Goal: Information Seeking & Learning: Learn about a topic

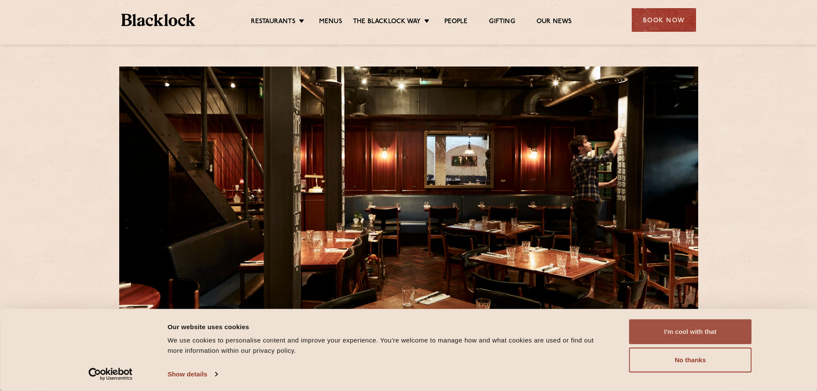
click at [711, 337] on button "I'm cool with that" at bounding box center [690, 331] width 123 height 25
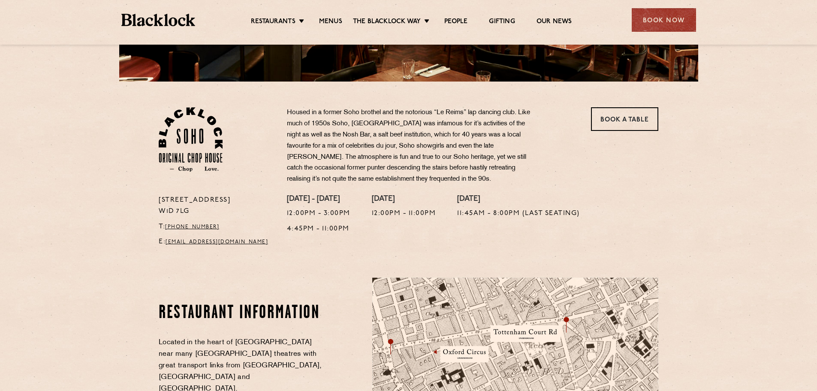
scroll to position [214, 0]
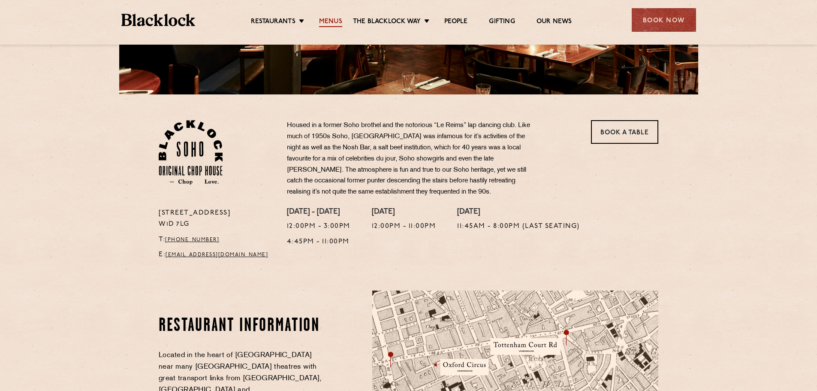
click at [327, 22] on link "Menus" at bounding box center [330, 22] width 23 height 9
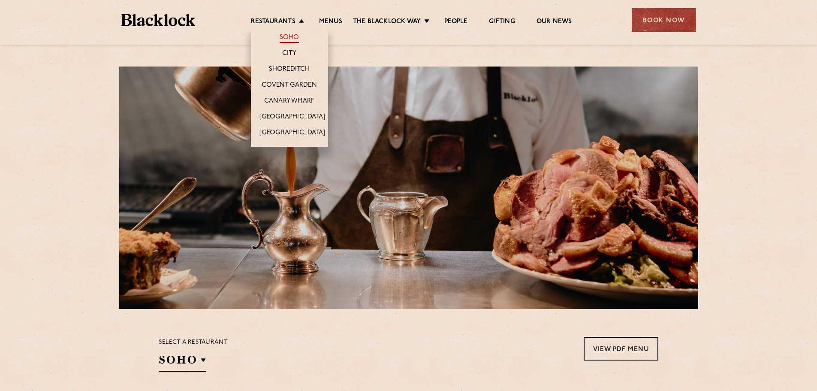
click at [285, 37] on link "Soho" at bounding box center [290, 37] width 20 height 9
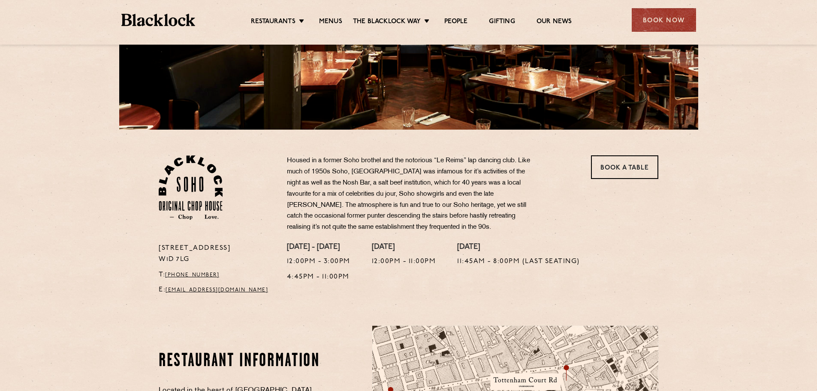
scroll to position [172, 0]
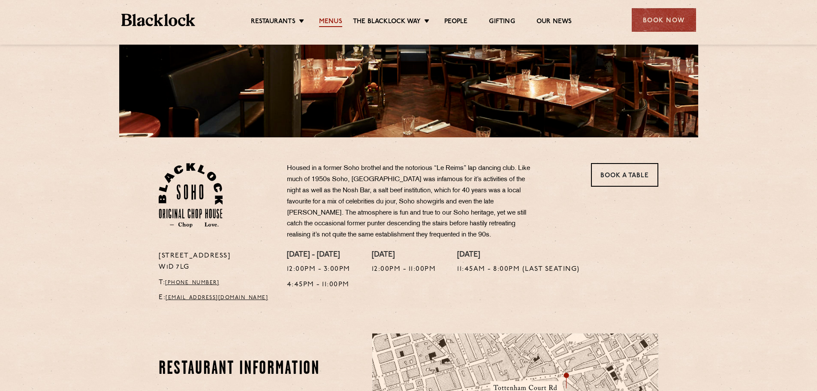
click at [330, 18] on link "Menus" at bounding box center [330, 22] width 23 height 9
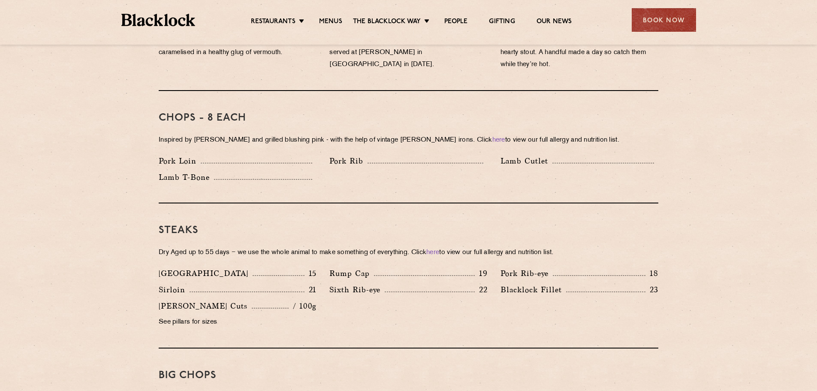
scroll to position [729, 0]
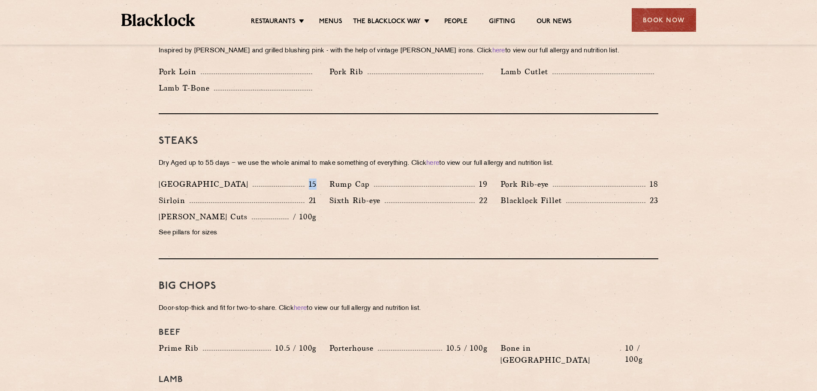
drag, startPoint x: 298, startPoint y: 170, endPoint x: 325, endPoint y: 171, distance: 26.6
click at [319, 178] on div "Denver 15" at bounding box center [237, 186] width 171 height 16
drag, startPoint x: 470, startPoint y: 174, endPoint x: 488, endPoint y: 170, distance: 18.3
click at [488, 178] on div "Rump Cap 19" at bounding box center [408, 186] width 171 height 16
drag, startPoint x: 474, startPoint y: 187, endPoint x: 489, endPoint y: 186, distance: 15.0
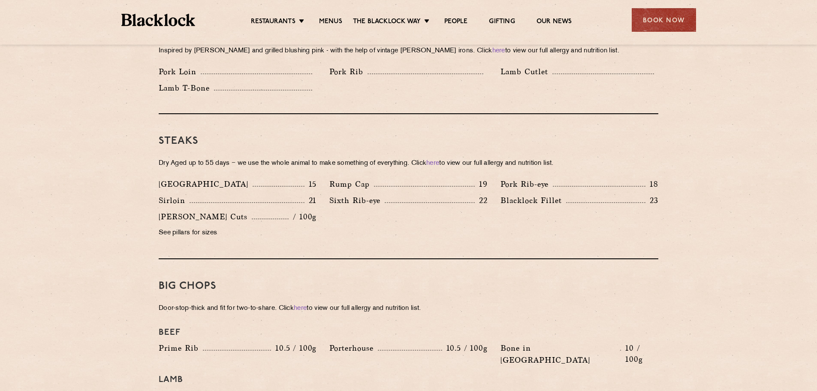
click at [488, 194] on div "Sixth Rib-eye 22" at bounding box center [408, 202] width 171 height 16
click at [661, 194] on div "Blacklock Fillet 23" at bounding box center [579, 202] width 171 height 16
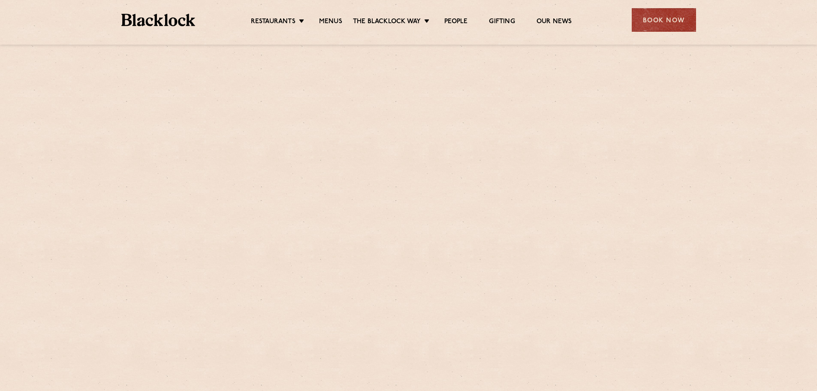
scroll to position [729, 0]
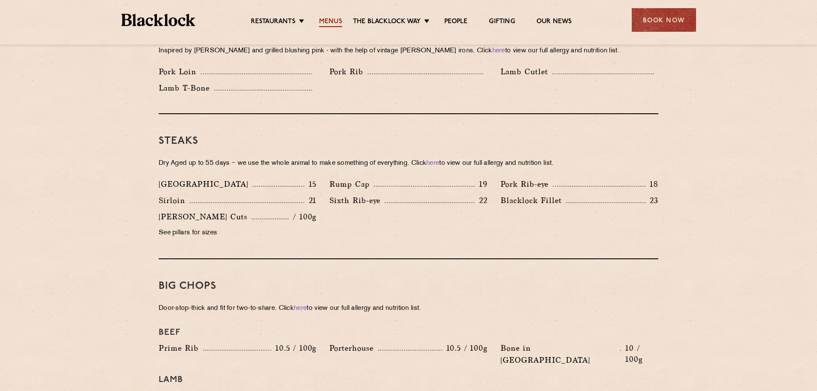
click at [332, 21] on link "Menus" at bounding box center [330, 22] width 23 height 9
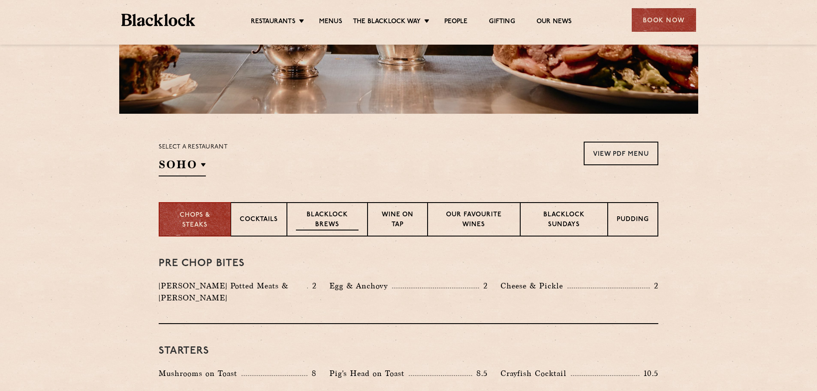
scroll to position [214, 0]
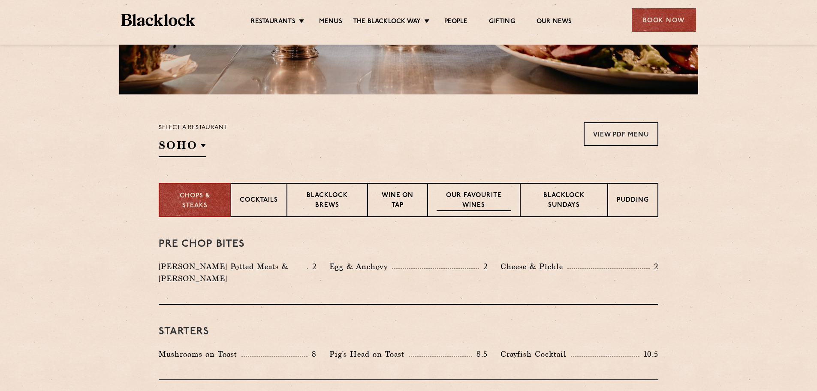
click at [482, 207] on p "Our favourite wines" at bounding box center [474, 201] width 74 height 20
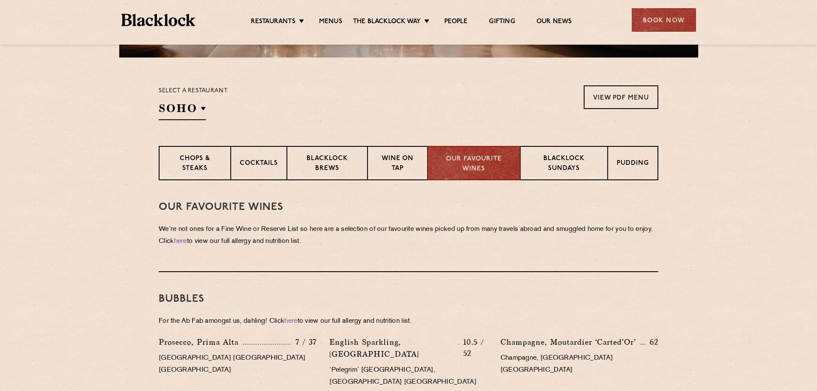
scroll to position [129, 0]
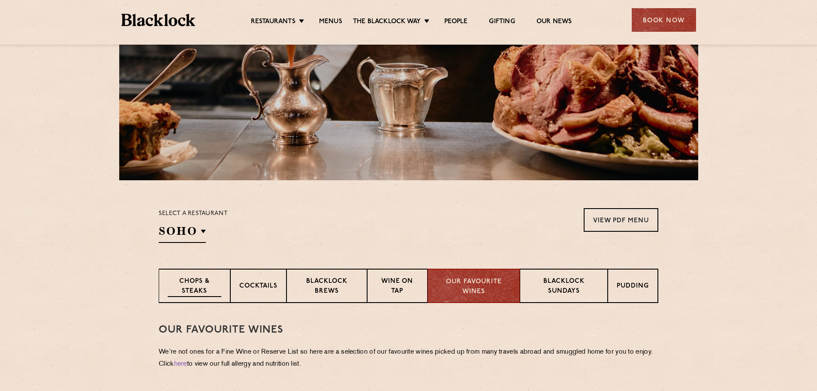
click at [203, 289] on p "Chops & Steaks" at bounding box center [195, 287] width 54 height 20
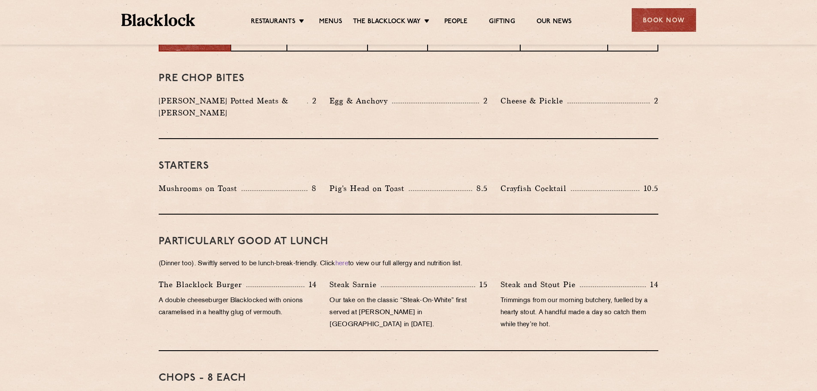
scroll to position [215, 0]
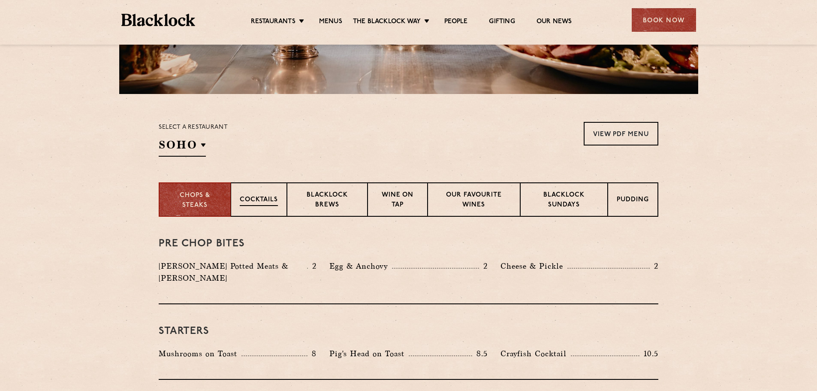
click at [251, 202] on p "Cocktails" at bounding box center [259, 200] width 38 height 11
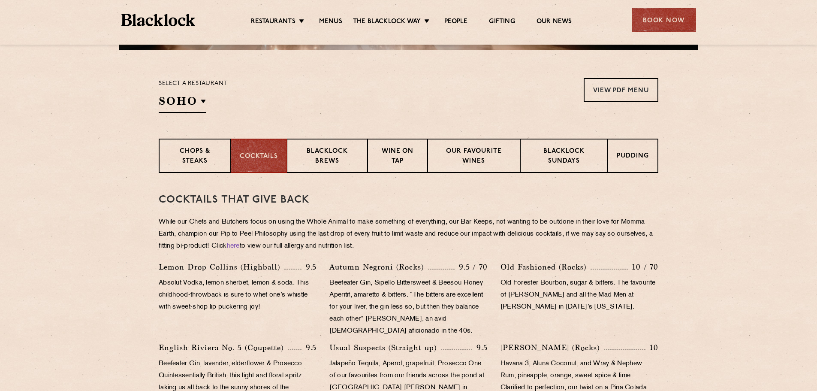
scroll to position [258, 0]
click at [330, 160] on p "Blacklock Brews" at bounding box center [327, 158] width 63 height 20
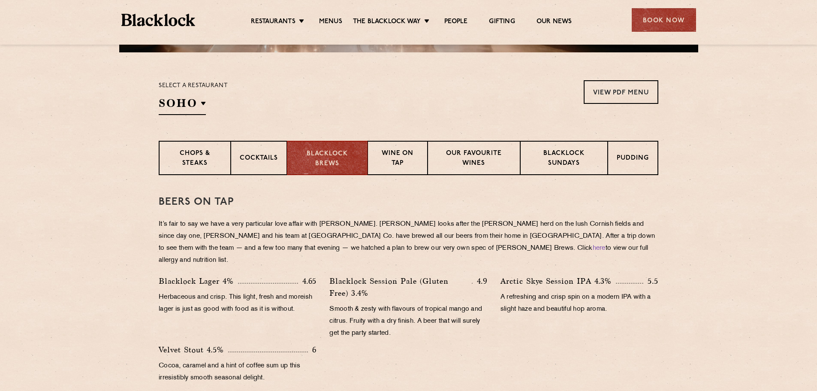
scroll to position [215, 0]
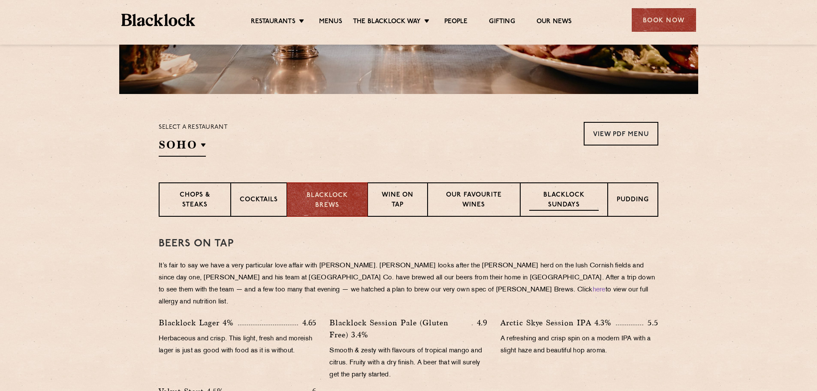
click at [566, 203] on p "Blacklock Sundays" at bounding box center [563, 200] width 69 height 20
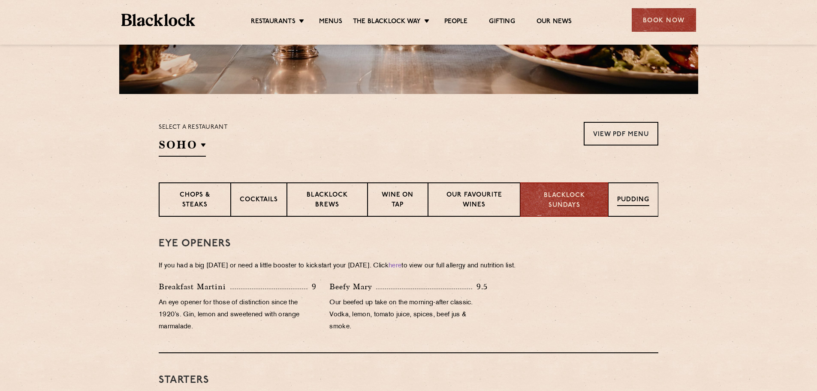
click at [619, 204] on p "Pudding" at bounding box center [633, 200] width 32 height 11
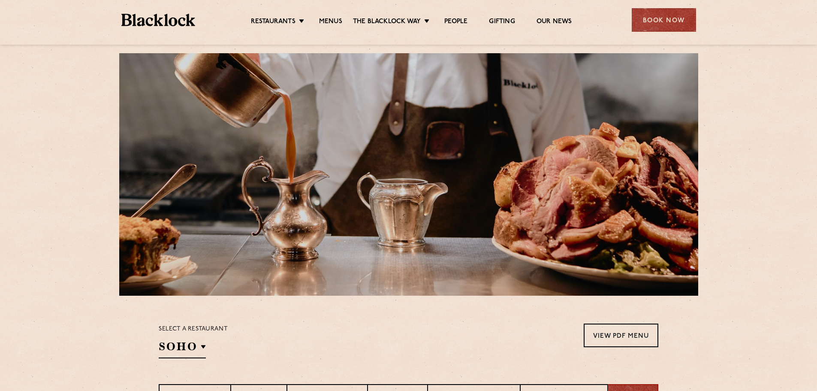
scroll to position [0, 0]
